Goal: Transaction & Acquisition: Purchase product/service

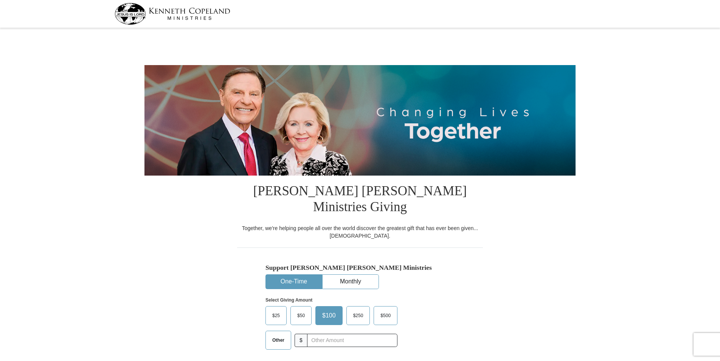
select select "IL"
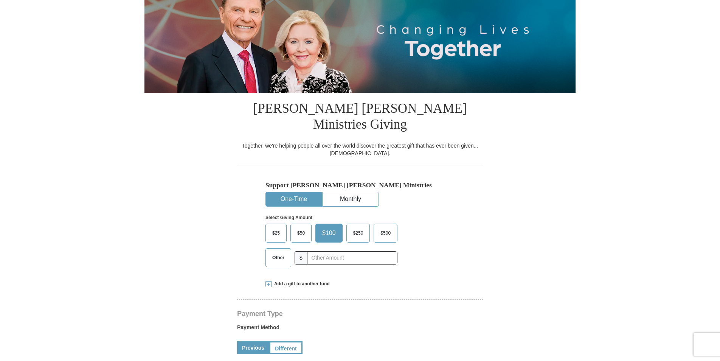
scroll to position [76, 0]
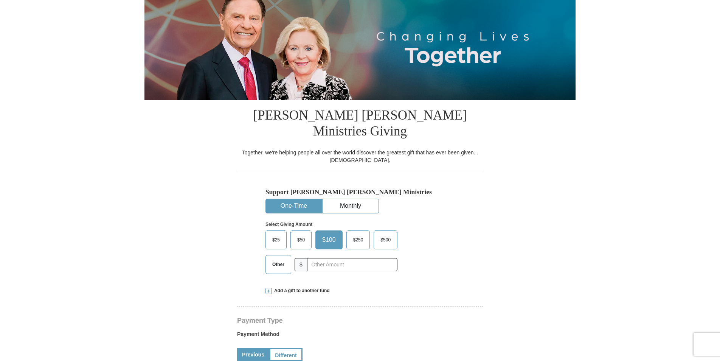
click at [276, 234] on span "$25" at bounding box center [275, 239] width 15 height 11
click at [0, 0] on input "$25" at bounding box center [0, 0] width 0 height 0
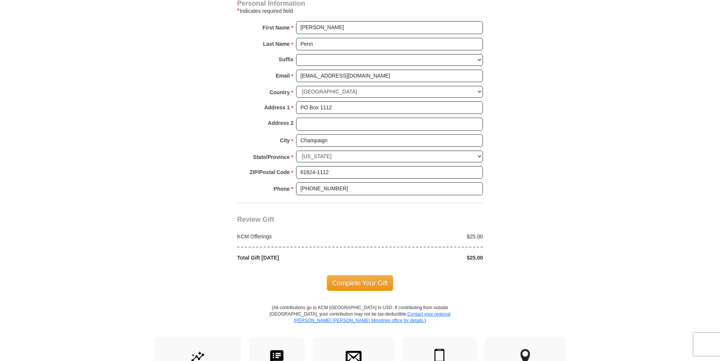
scroll to position [529, 0]
click at [368, 274] on span "Complete Your Gift" at bounding box center [360, 282] width 67 height 16
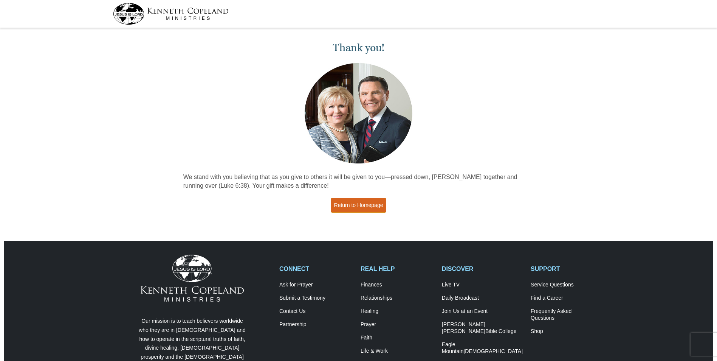
click at [361, 201] on link "Return to Homepage" at bounding box center [359, 205] width 56 height 15
